Goal: Navigation & Orientation: Find specific page/section

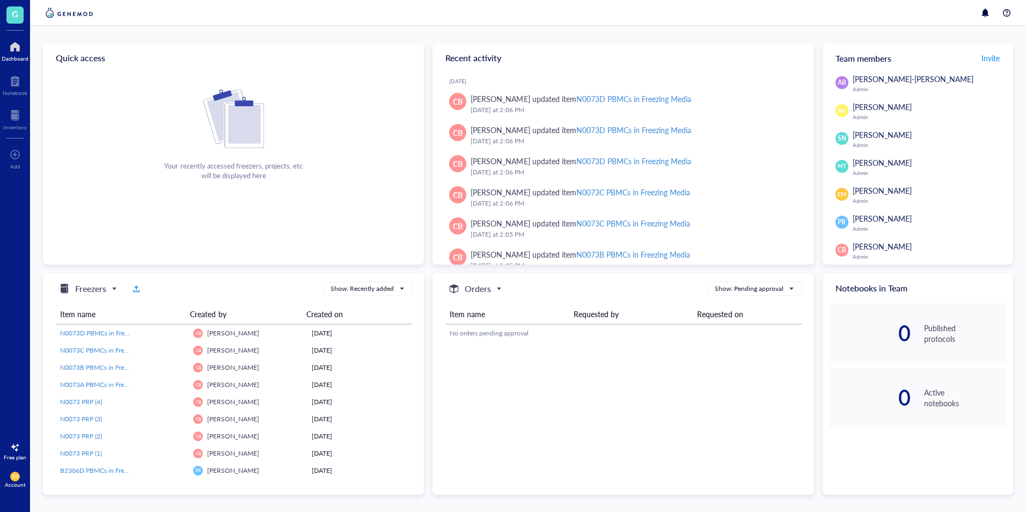
click at [5, 53] on div at bounding box center [15, 46] width 27 height 17
